Goal: Find specific page/section: Find specific page/section

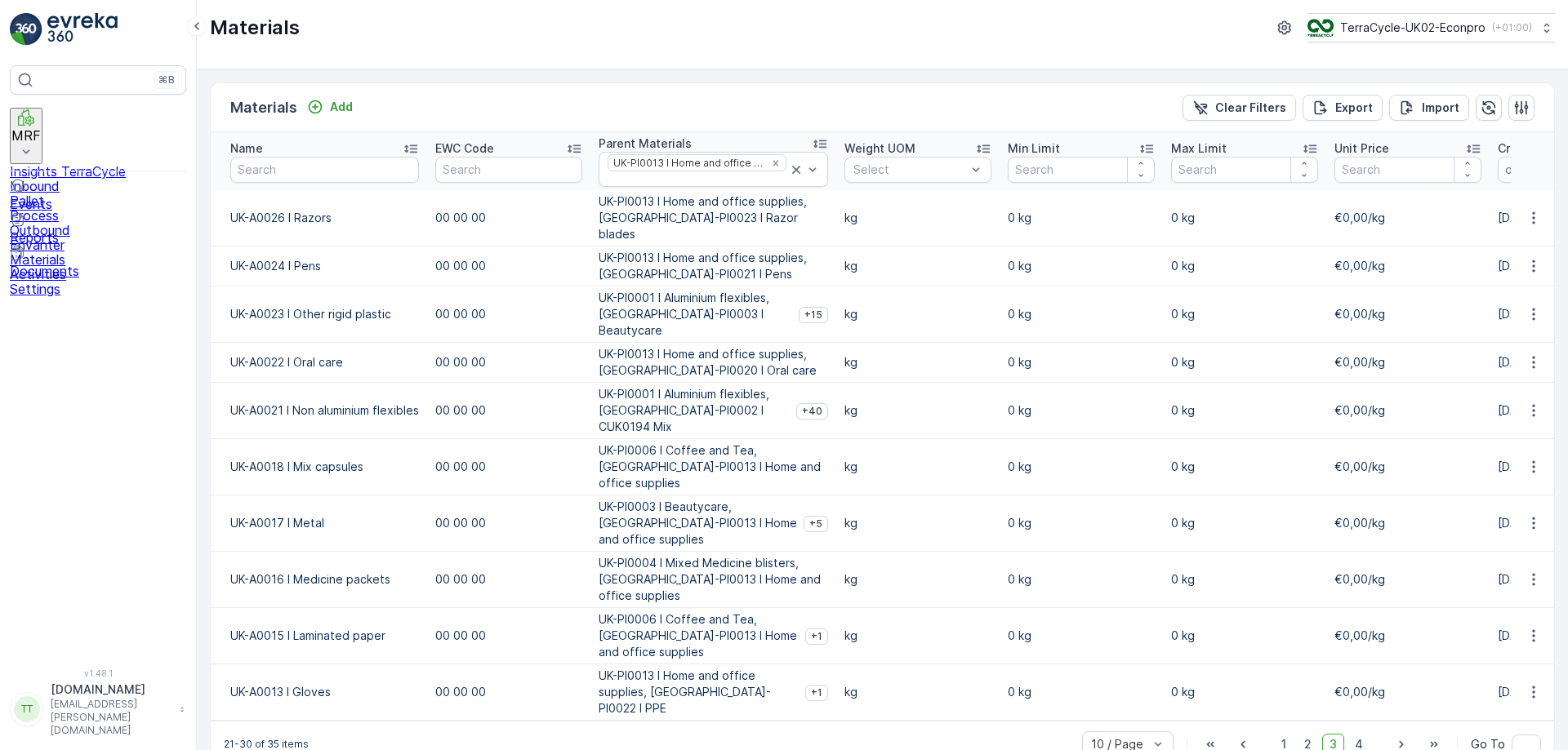
click at [35, 144] on icon at bounding box center [26, 152] width 16 height 16
click at [76, 194] on link "Pallet" at bounding box center [98, 201] width 177 height 15
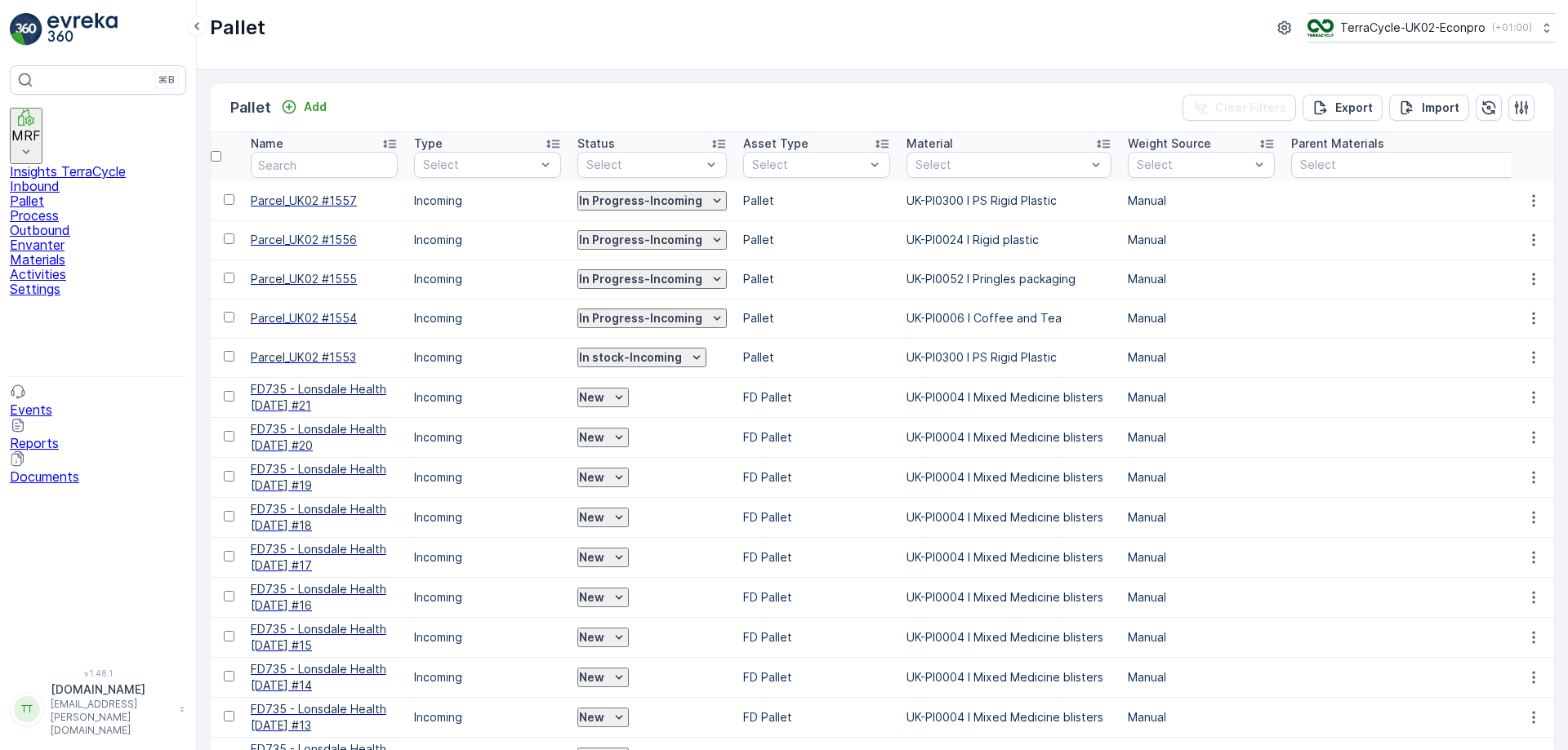
click at [56, 194] on p "Pallet" at bounding box center [98, 201] width 177 height 15
click at [1345, 106] on p "Export" at bounding box center [1354, 107] width 38 height 16
click at [1363, 96] on span "reports" at bounding box center [1422, 104] width 221 height 17
